Goal: Navigation & Orientation: Find specific page/section

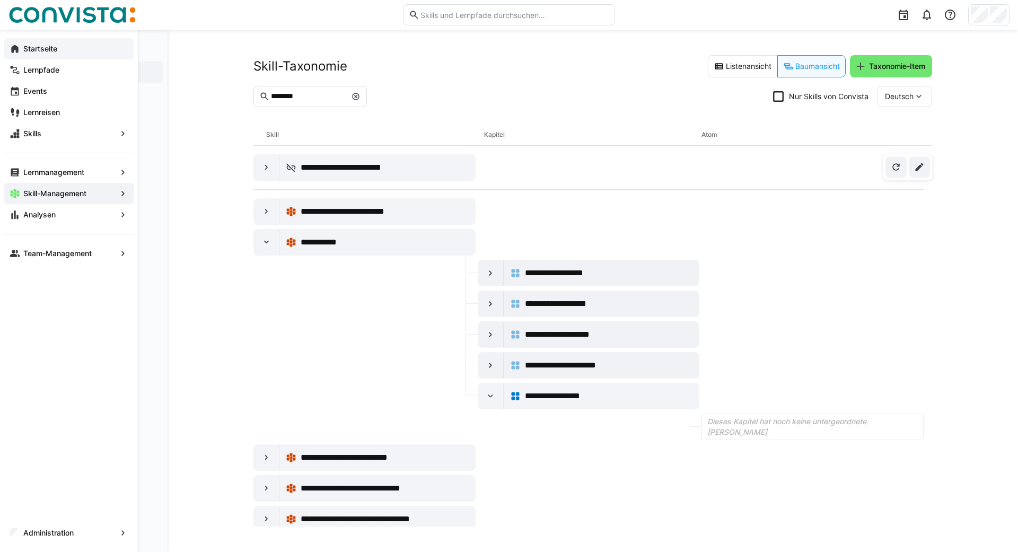
click at [11, 49] on eds-icon at bounding box center [15, 48] width 11 height 11
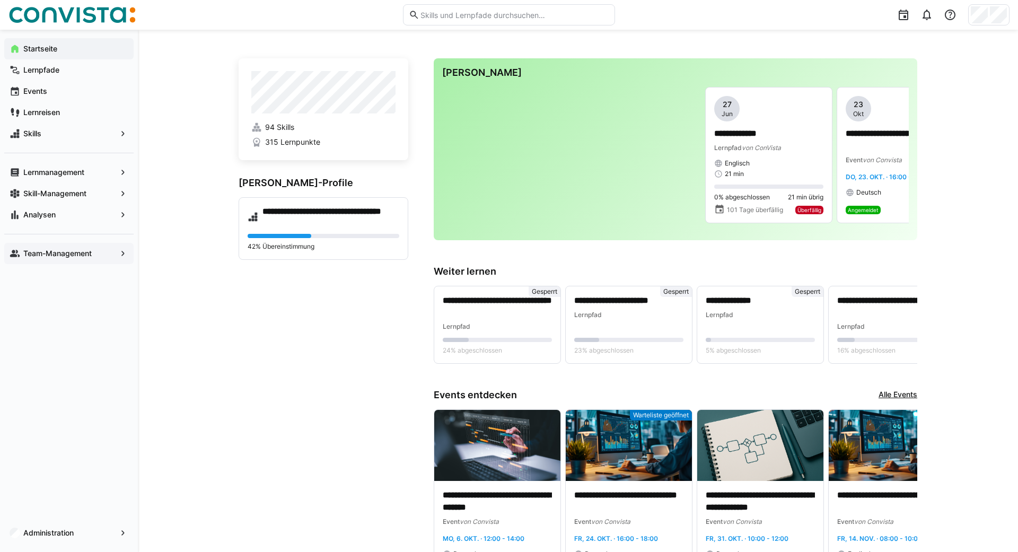
click at [54, 259] on div "Team-Management" at bounding box center [68, 253] width 129 height 21
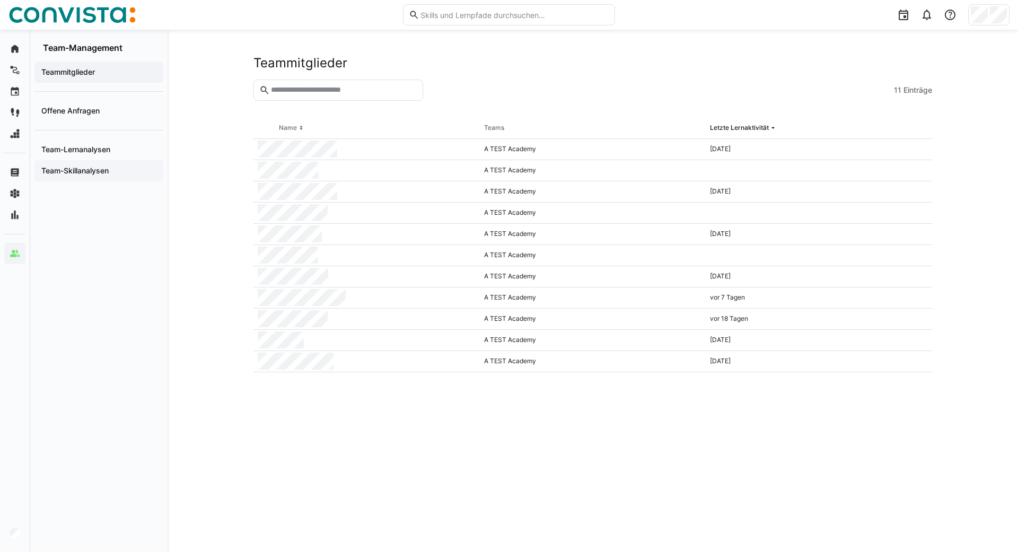
click at [0, 0] on app-navigation-label "Team-Skillanalysen" at bounding box center [0, 0] width 0 height 0
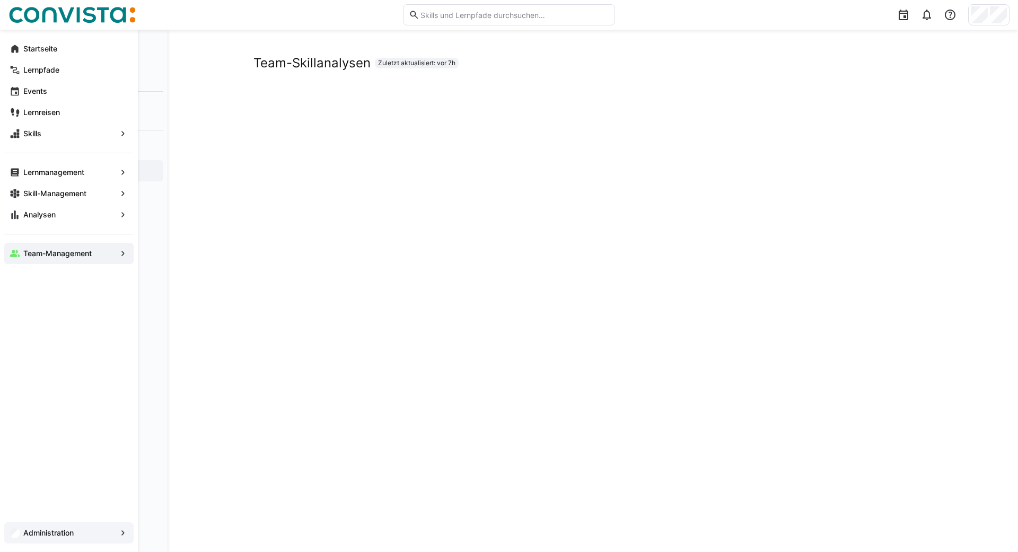
click at [0, 0] on app-navigation-label "Administration" at bounding box center [0, 0] width 0 height 0
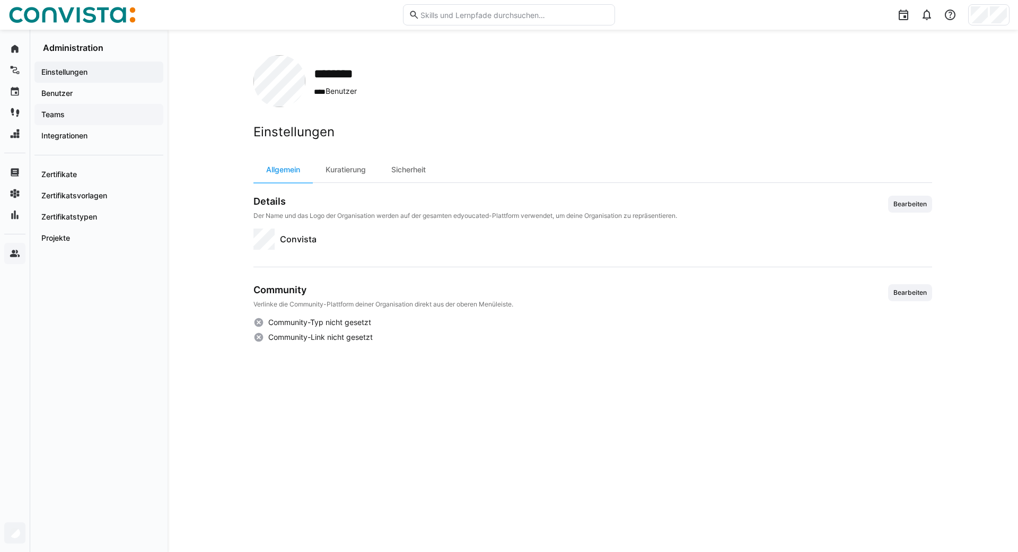
click at [0, 0] on app-navigation-label "Teams" at bounding box center [0, 0] width 0 height 0
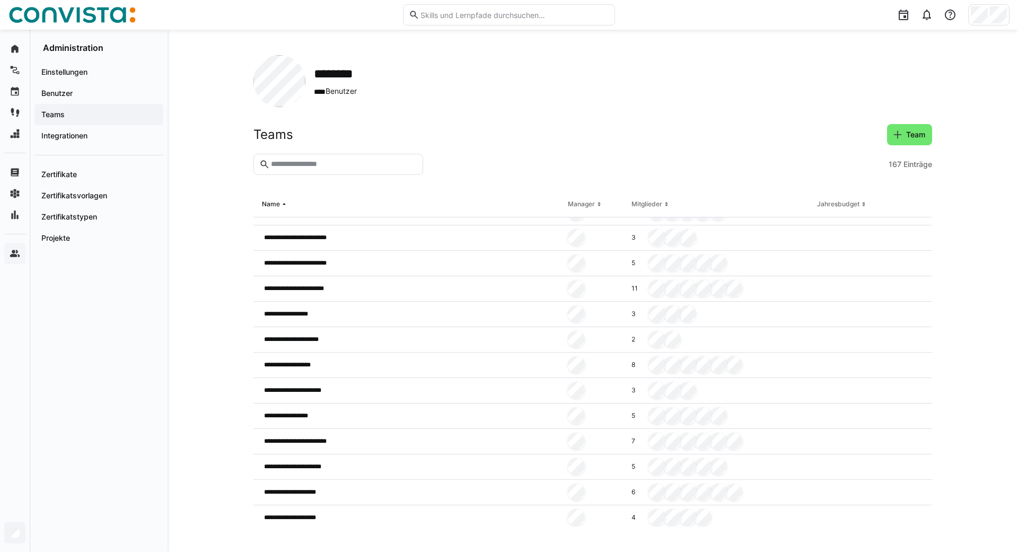
scroll to position [2071, 0]
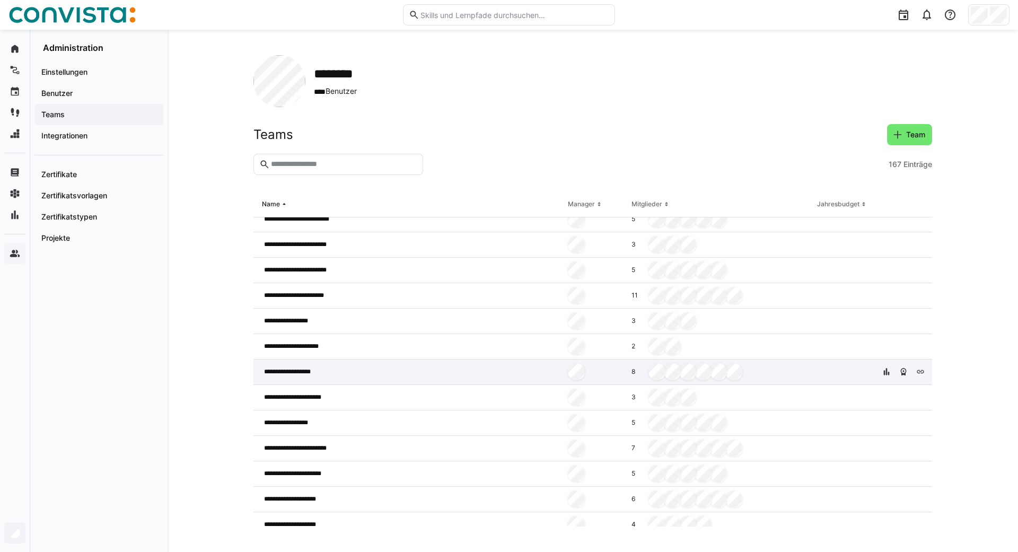
click at [285, 369] on span "**********" at bounding box center [294, 371] width 61 height 8
